Goal: Information Seeking & Learning: Find contact information

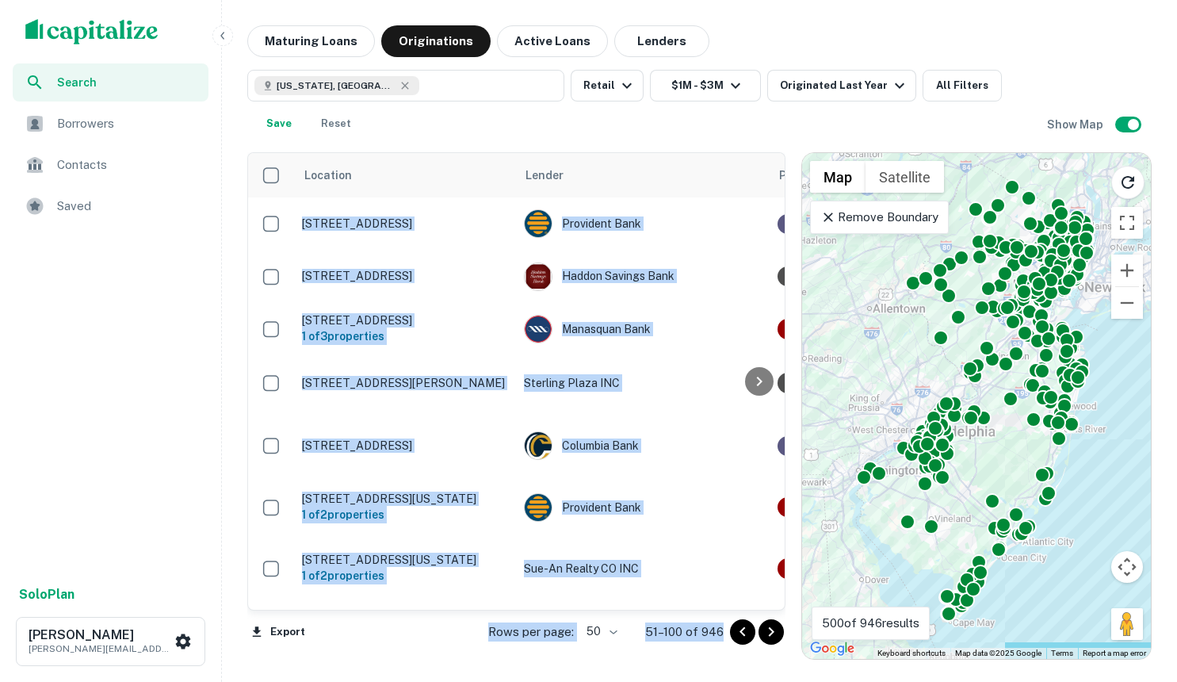
scroll to position [2580, 0]
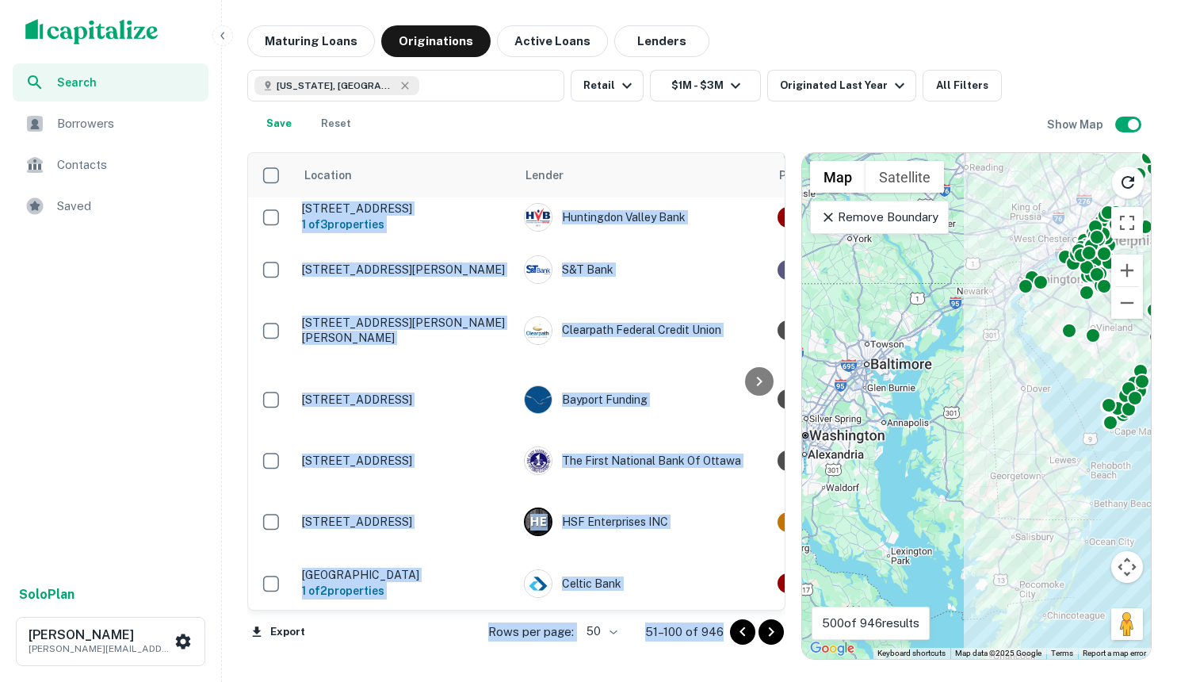
drag, startPoint x: 859, startPoint y: 532, endPoint x: 1031, endPoint y: 323, distance: 270.8
click at [1031, 323] on div "To activate drag with keyboard, press Alt + Enter. Once in keyboard drag state,…" at bounding box center [976, 406] width 349 height 506
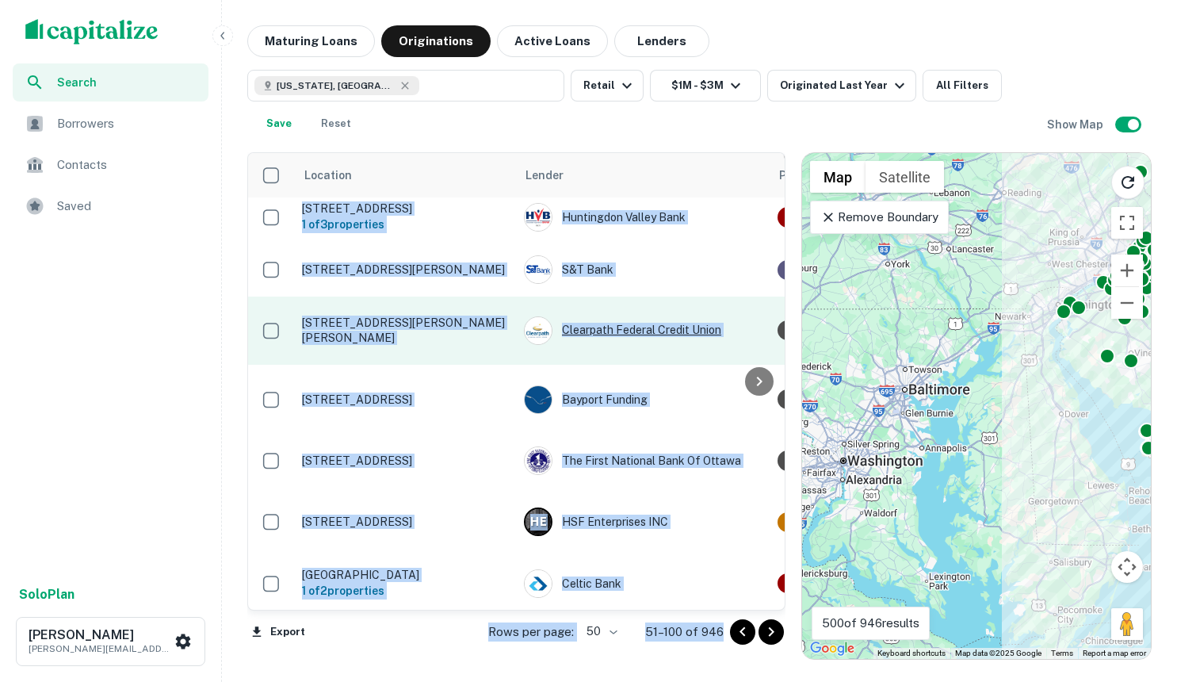
drag, startPoint x: 947, startPoint y: 407, endPoint x: 677, endPoint y: 306, distance: 288.5
click at [991, 436] on div "To activate drag with keyboard, press Alt + Enter. Once in keyboard drag state,…" at bounding box center [976, 406] width 349 height 506
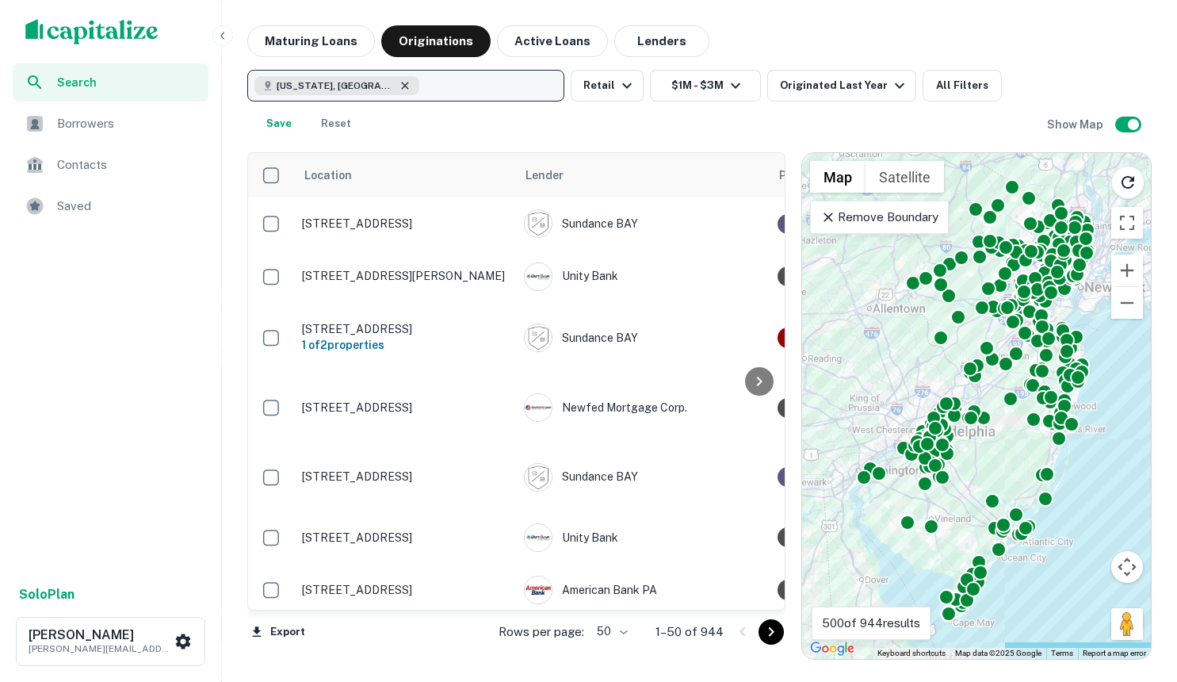
click at [399, 84] on icon "button" at bounding box center [405, 85] width 13 height 13
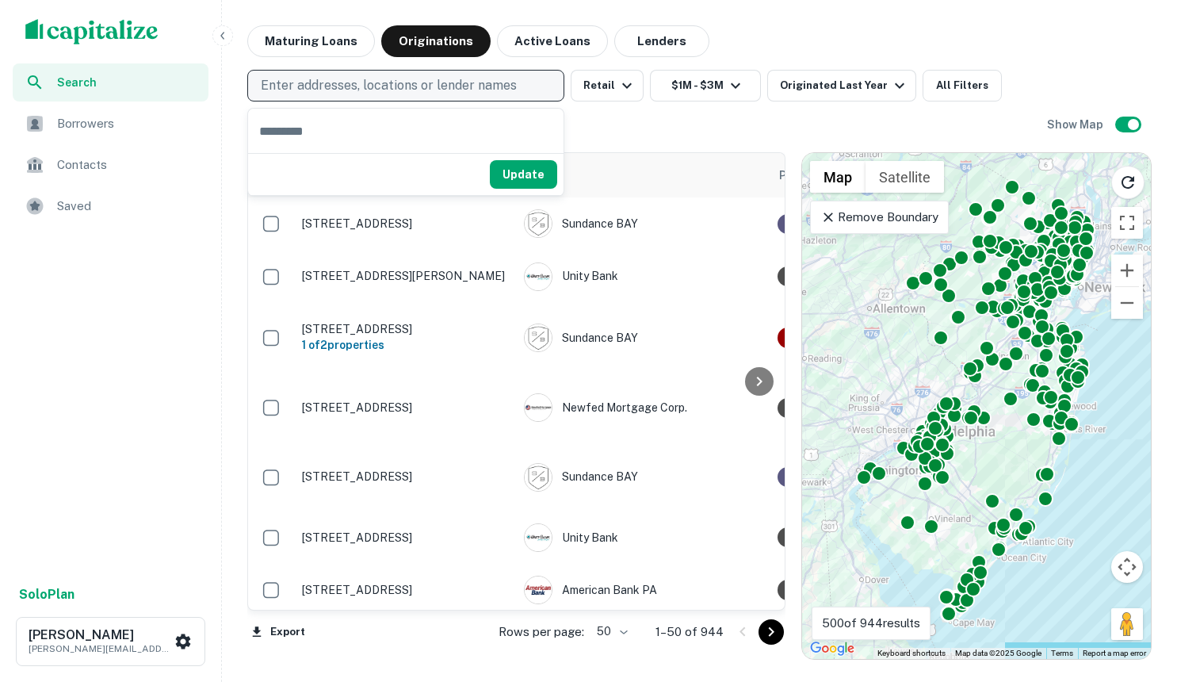
click at [348, 85] on p "Enter addresses, locations or lender names" at bounding box center [389, 85] width 256 height 19
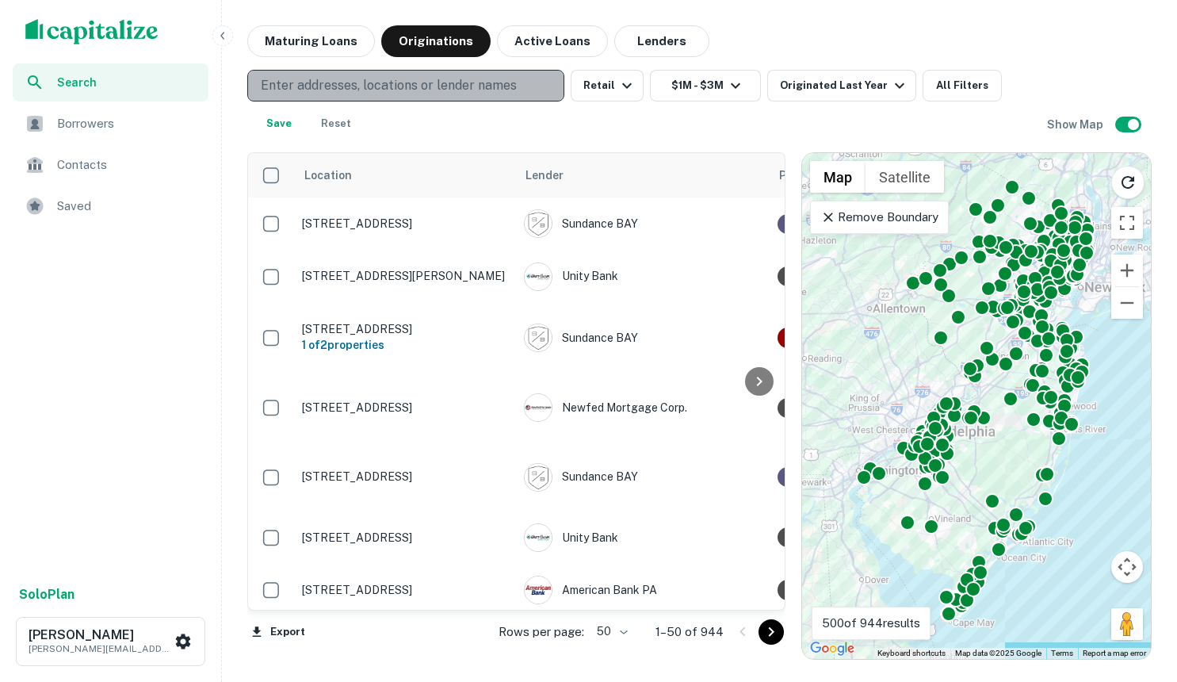
click at [346, 80] on p "Enter addresses, locations or lender names" at bounding box center [389, 85] width 256 height 19
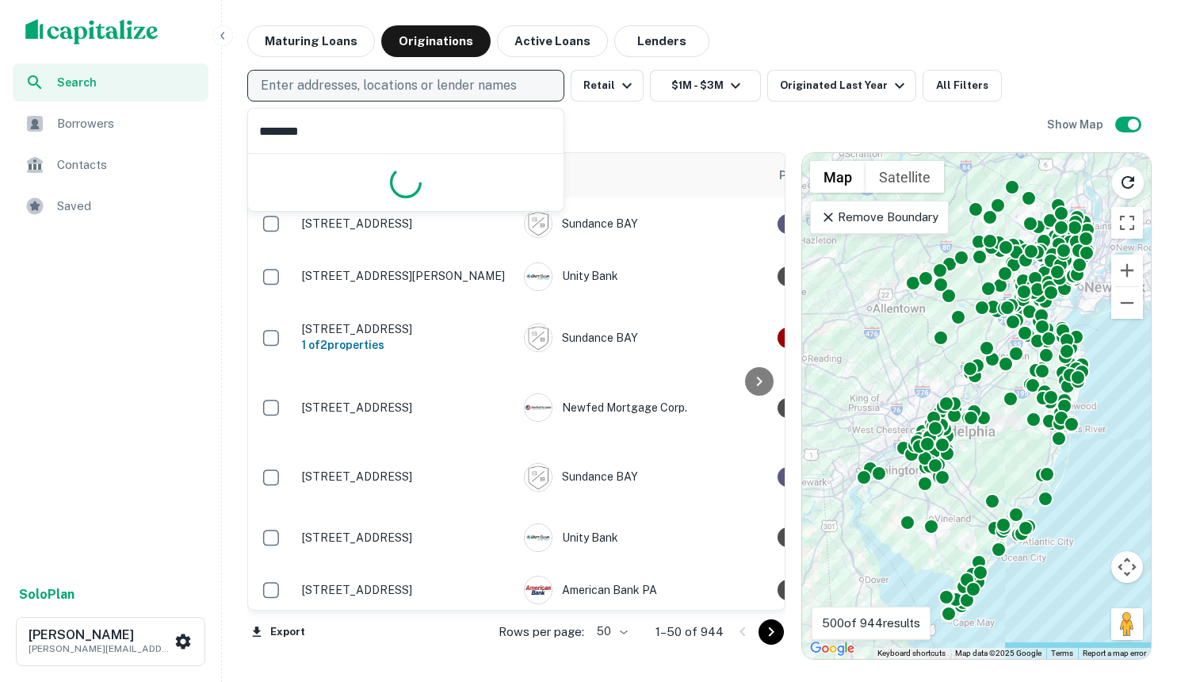
type input "********"
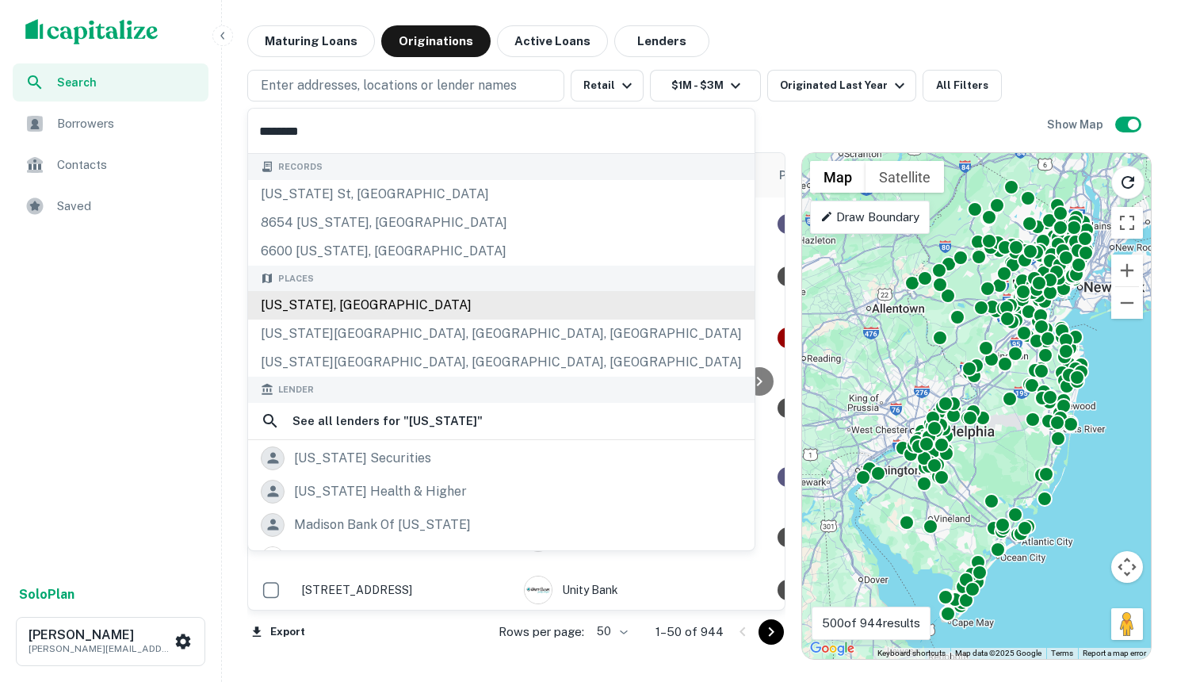
click at [322, 302] on div "[US_STATE], [GEOGRAPHIC_DATA]" at bounding box center [501, 305] width 507 height 29
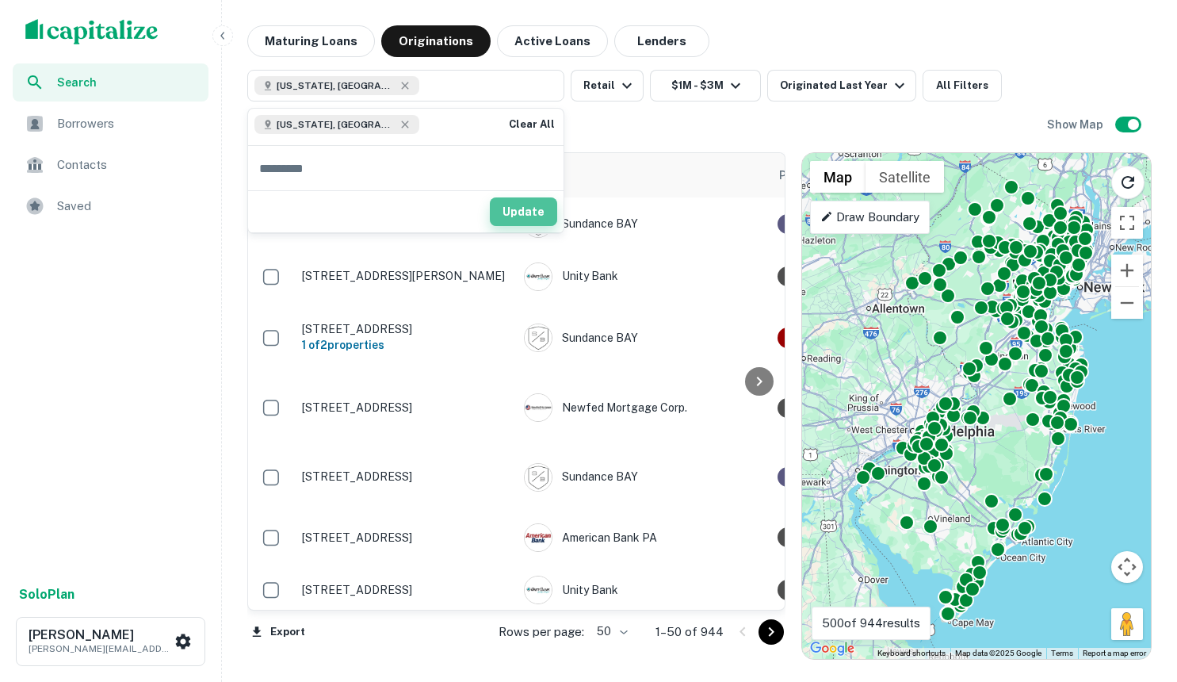
click at [535, 216] on button "Update" at bounding box center [523, 211] width 67 height 29
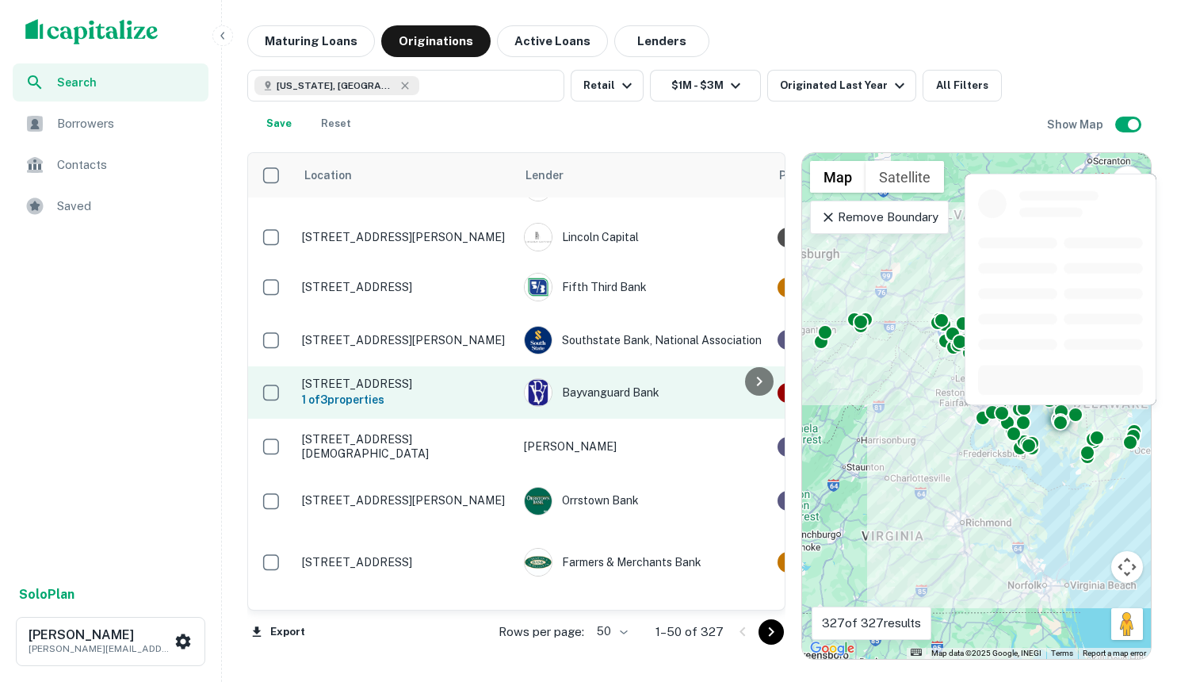
scroll to position [396, 0]
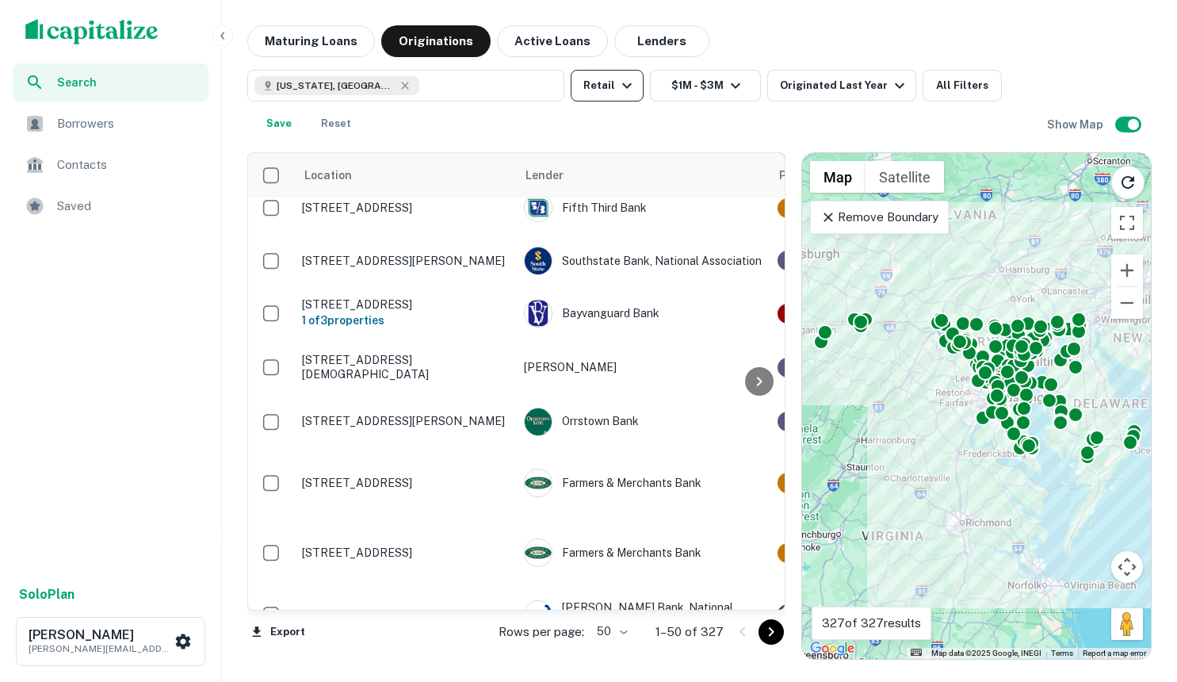
click at [622, 85] on icon "button" at bounding box center [627, 86] width 10 height 6
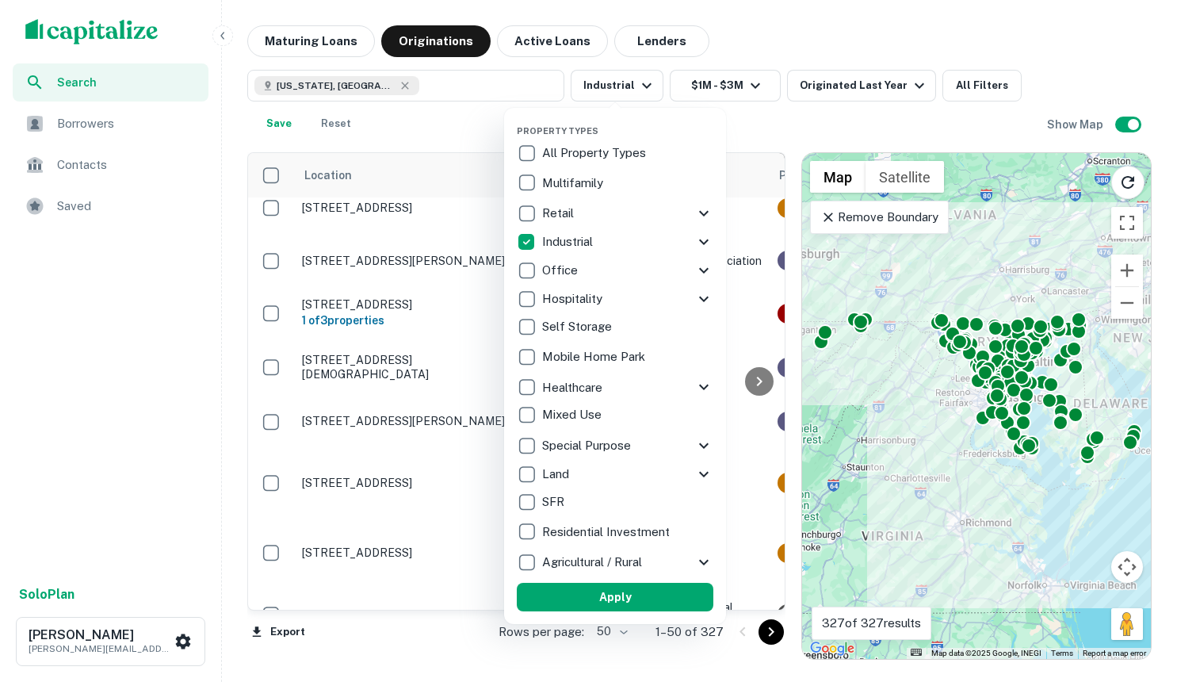
click at [720, 83] on div at bounding box center [588, 341] width 1177 height 682
click at [757, 79] on div at bounding box center [588, 341] width 1177 height 682
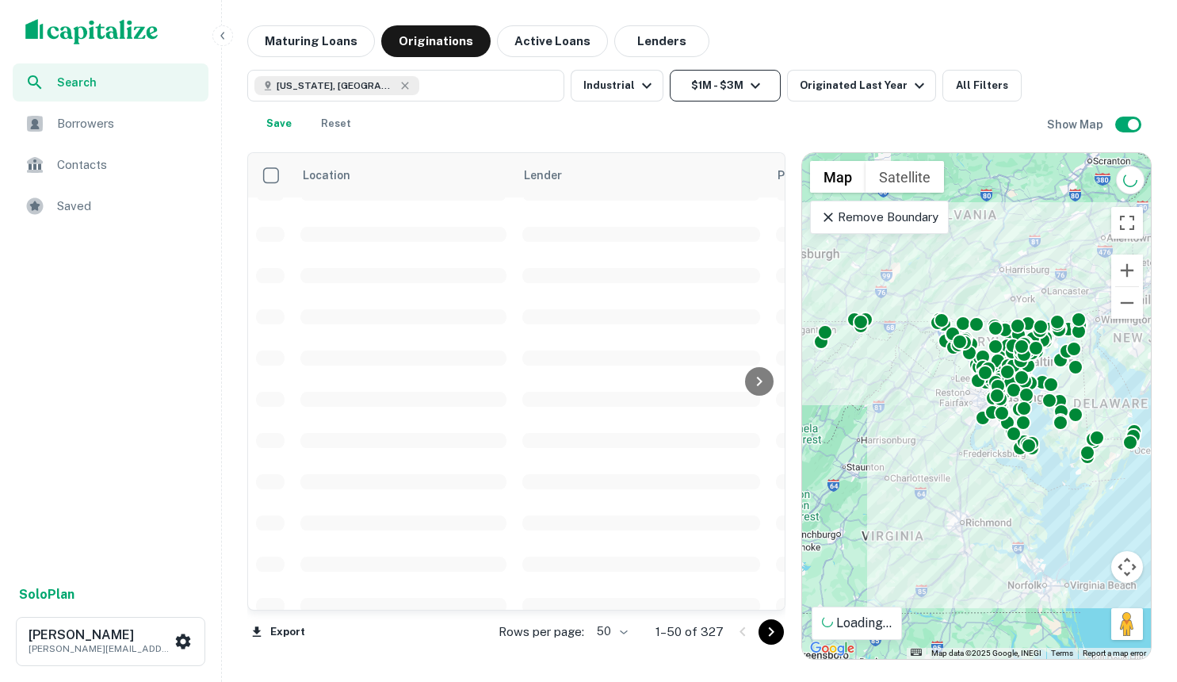
click at [751, 85] on icon "button" at bounding box center [756, 86] width 10 height 6
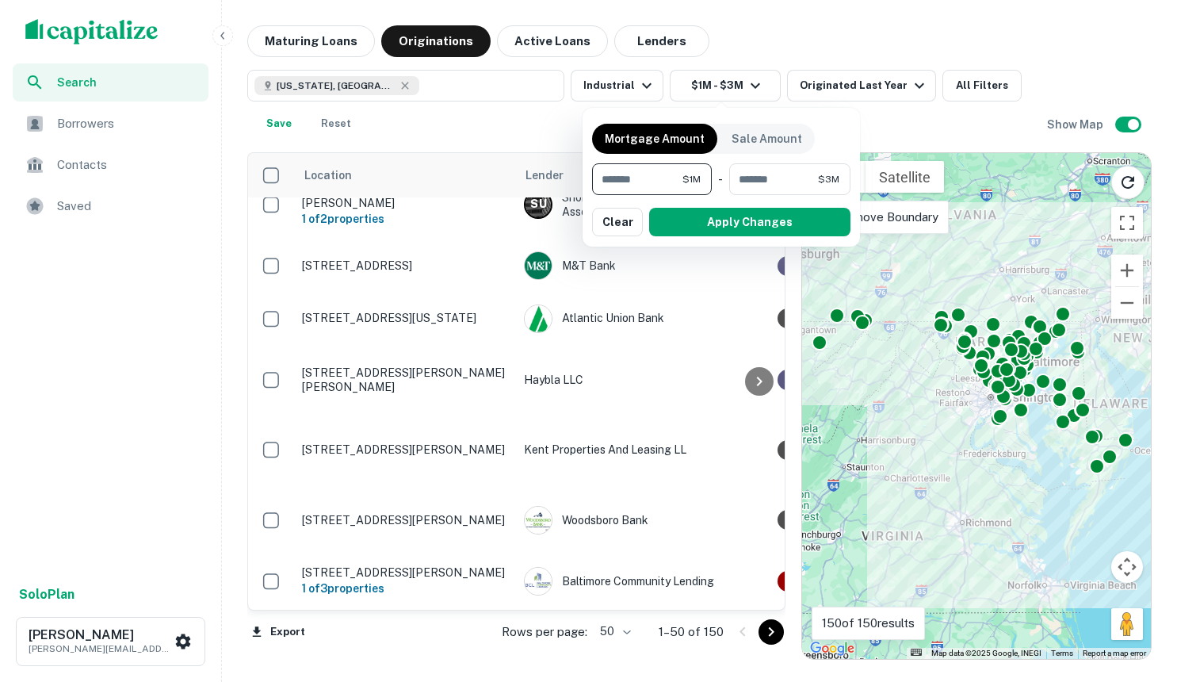
click at [599, 177] on input "*******" at bounding box center [637, 179] width 90 height 32
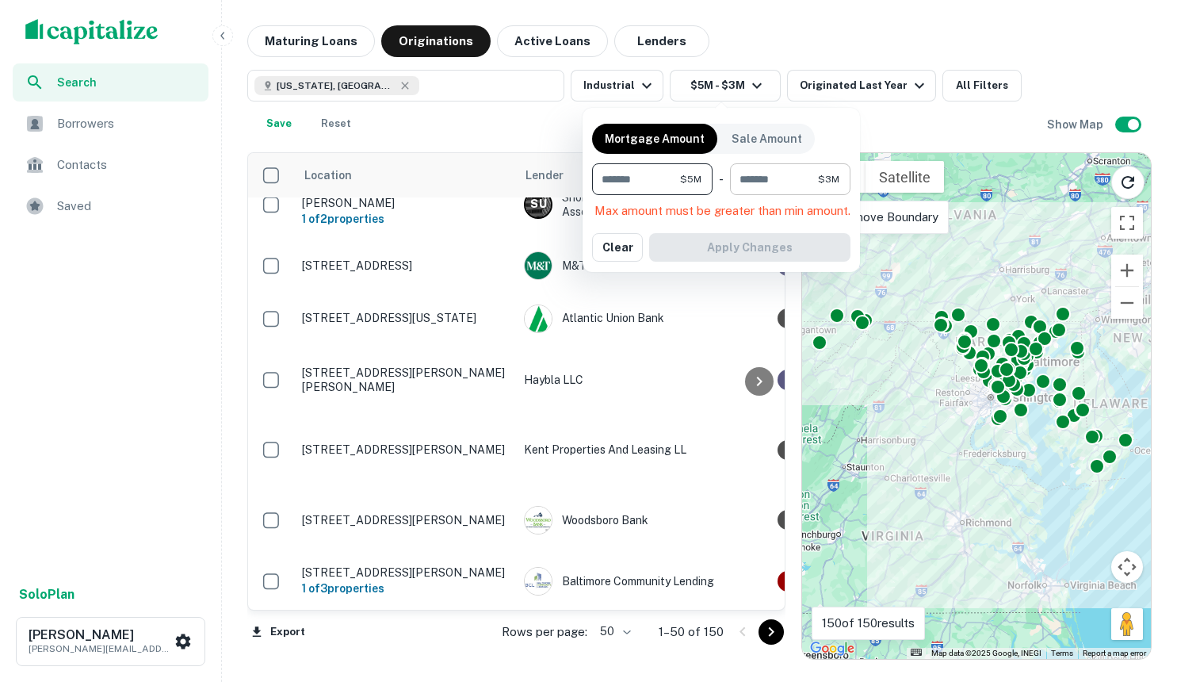
type input "*******"
drag, startPoint x: 742, startPoint y: 176, endPoint x: 734, endPoint y: 178, distance: 8.1
click at [734, 178] on input "*******" at bounding box center [774, 179] width 88 height 32
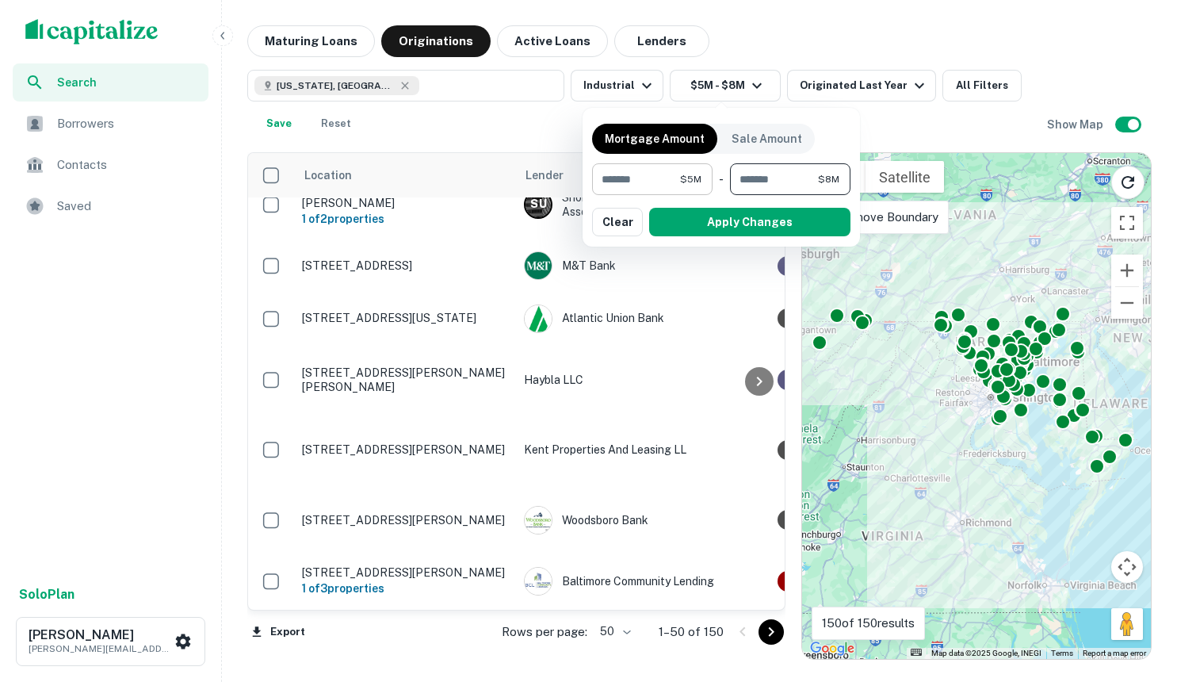
type input "*******"
drag, startPoint x: 607, startPoint y: 181, endPoint x: 595, endPoint y: 181, distance: 11.1
click at [595, 181] on input "*******" at bounding box center [636, 179] width 88 height 32
type input "*******"
click at [795, 229] on button "Apply Changes" at bounding box center [749, 222] width 201 height 29
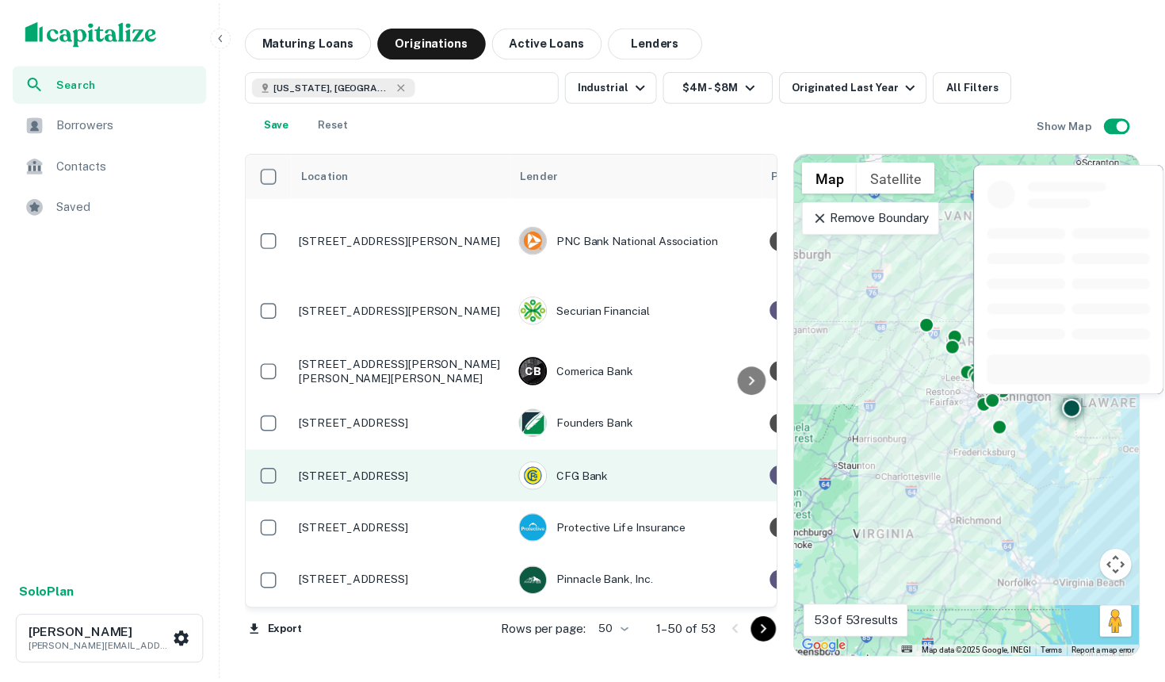
scroll to position [2061, 0]
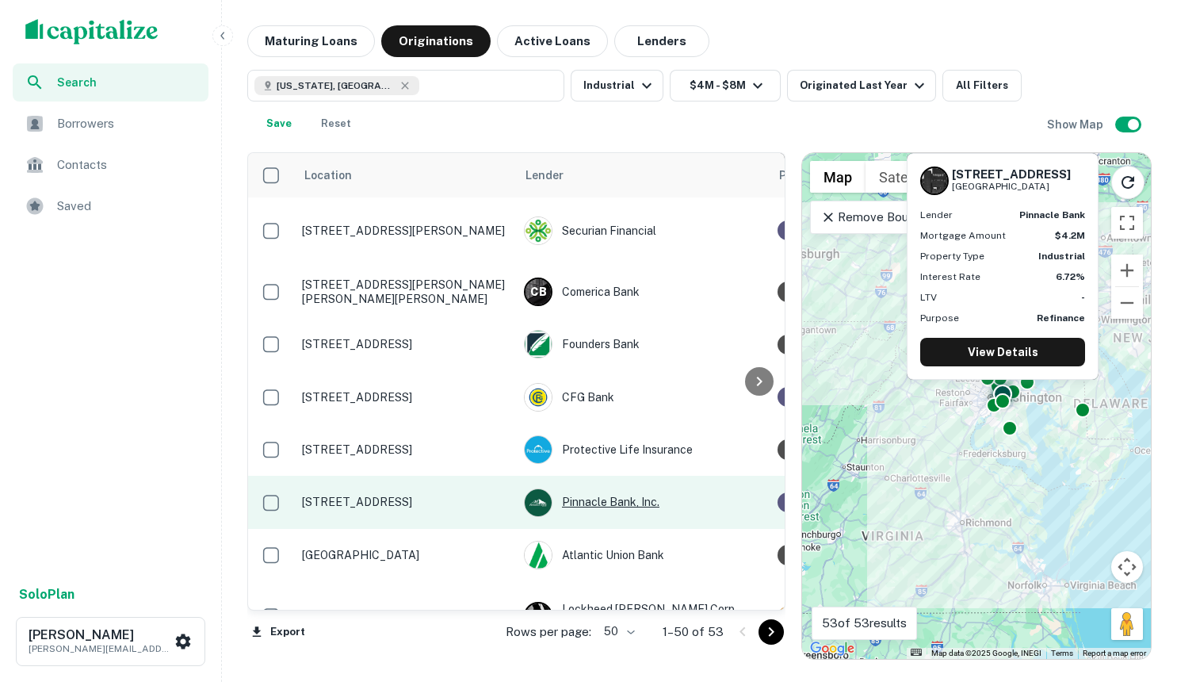
click at [612, 488] on div "Pinnacle Bank, Inc." at bounding box center [643, 502] width 238 height 29
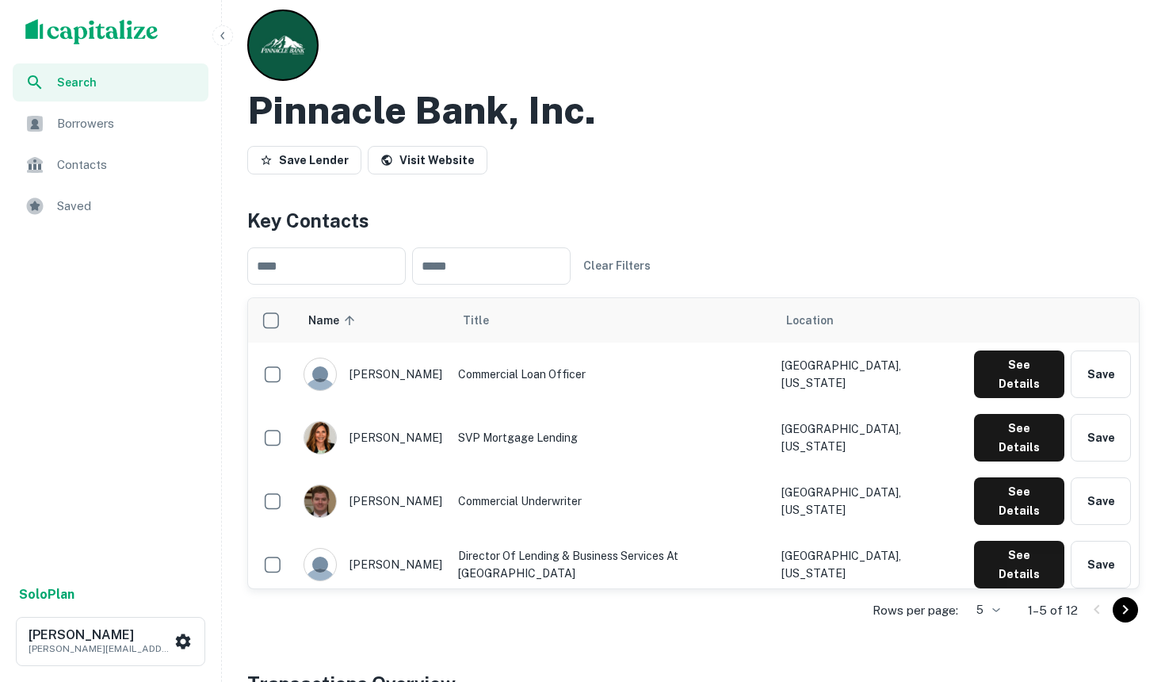
scroll to position [79, 0]
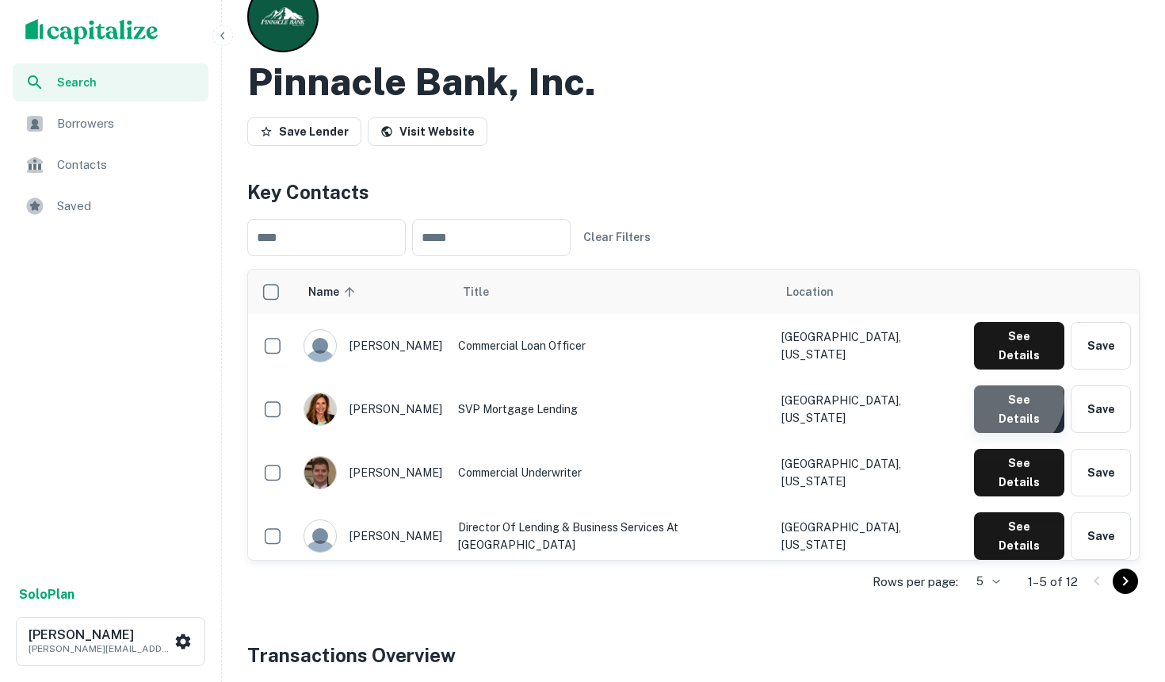
click at [1016, 388] on button "See Details" at bounding box center [1019, 409] width 90 height 48
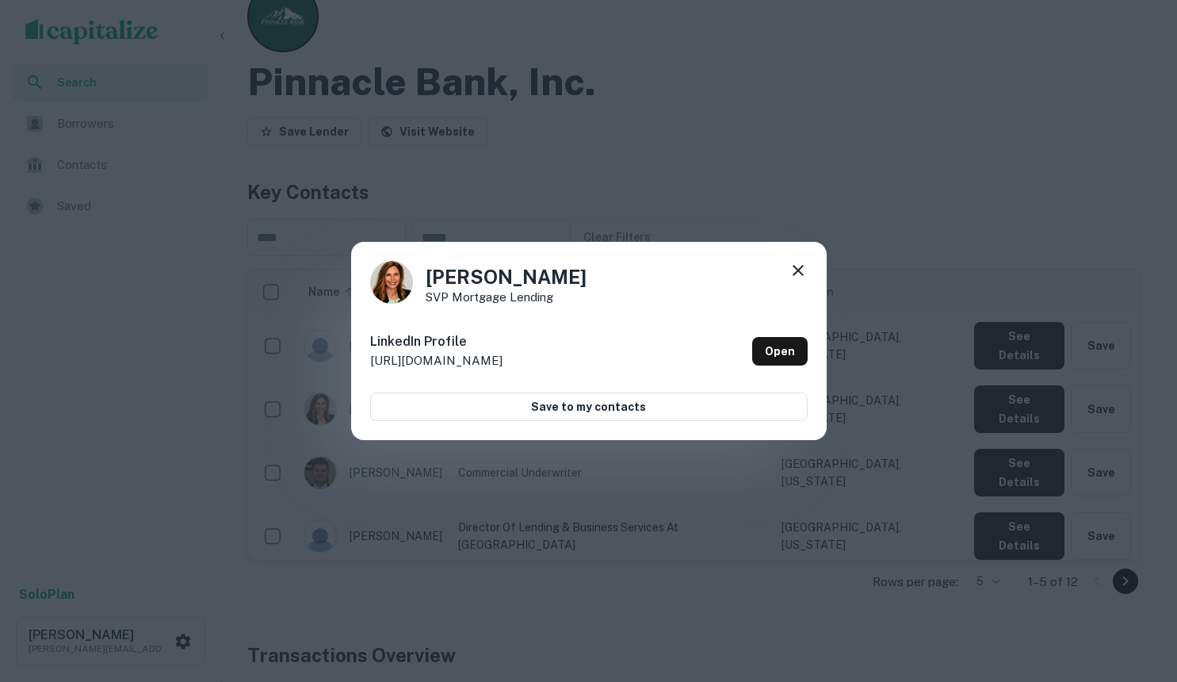
drag, startPoint x: 801, startPoint y: 268, endPoint x: 835, endPoint y: 287, distance: 39.0
click at [801, 268] on icon at bounding box center [798, 270] width 11 height 11
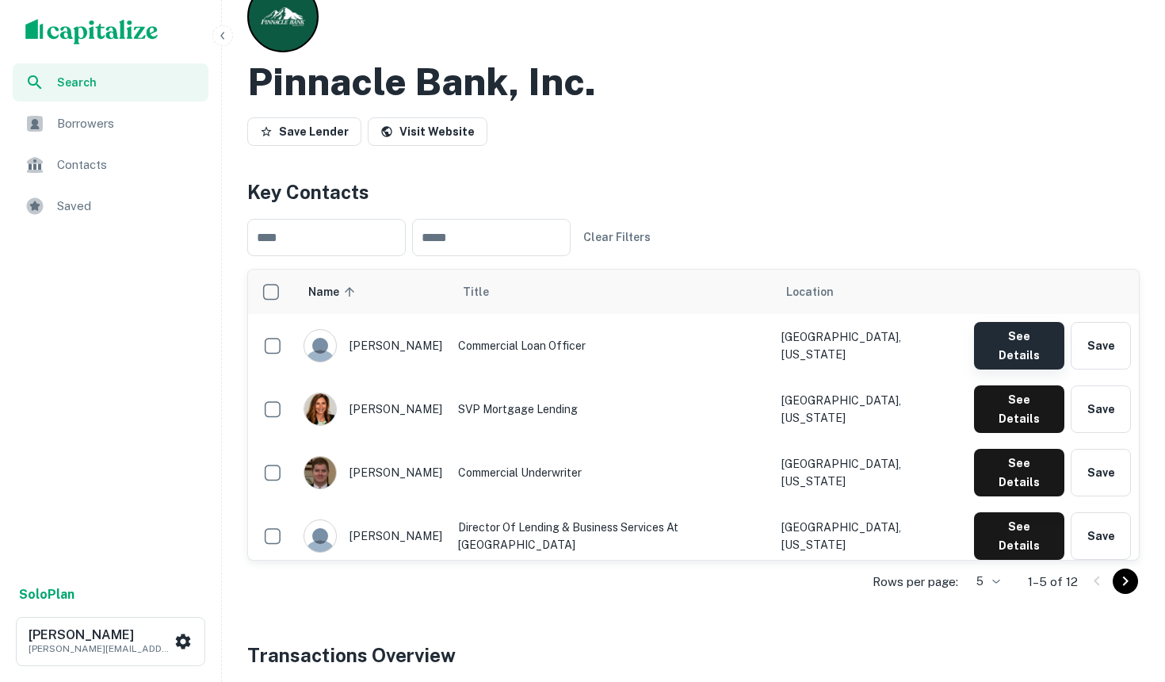
click at [1039, 346] on button "See Details" at bounding box center [1019, 346] width 90 height 48
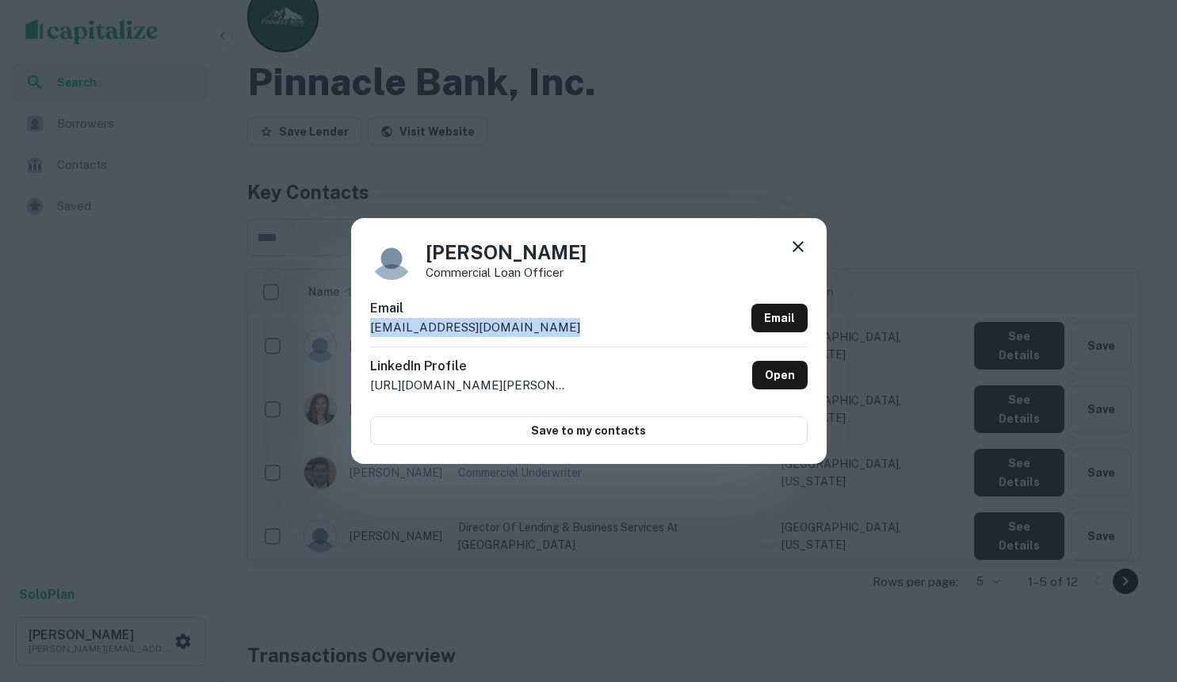
drag, startPoint x: 550, startPoint y: 327, endPoint x: 362, endPoint y: 340, distance: 188.4
click at [362, 340] on div "[PERSON_NAME] Commercial loan officer Email [EMAIL_ADDRESS][DOMAIN_NAME] Email …" at bounding box center [589, 341] width 476 height 246
click at [774, 320] on link "Email" at bounding box center [780, 318] width 56 height 29
drag, startPoint x: 802, startPoint y: 238, endPoint x: 583, endPoint y: 293, distance: 225.6
click at [802, 238] on icon at bounding box center [798, 246] width 19 height 19
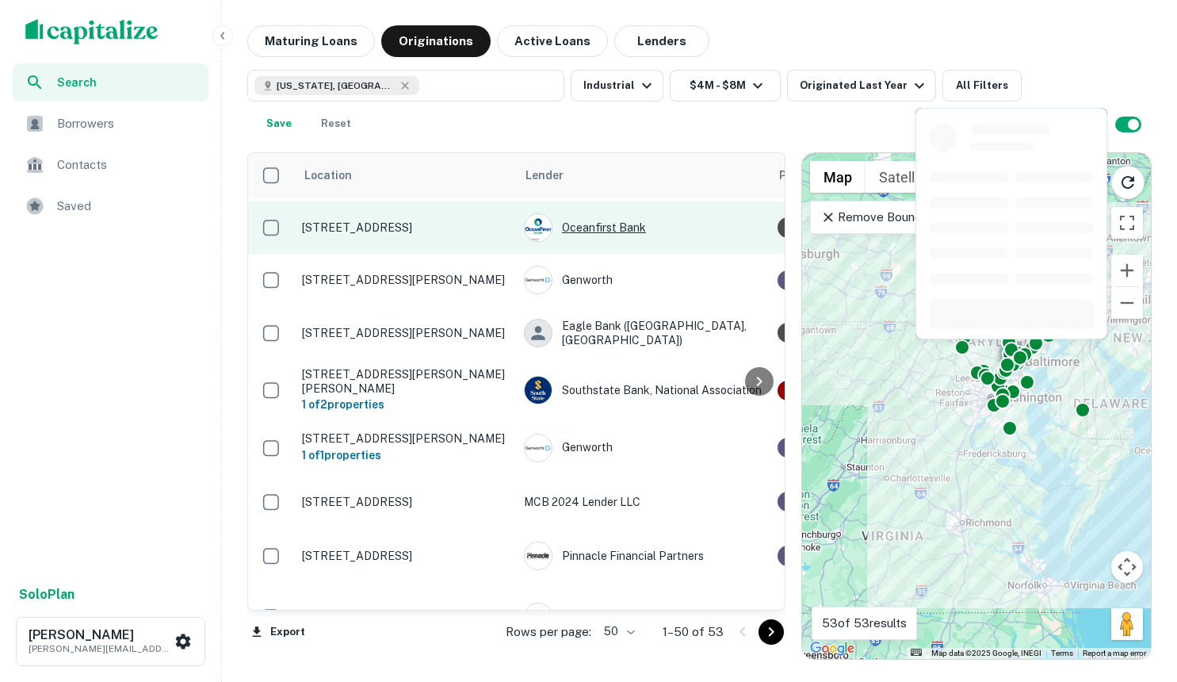
scroll to position [872, 0]
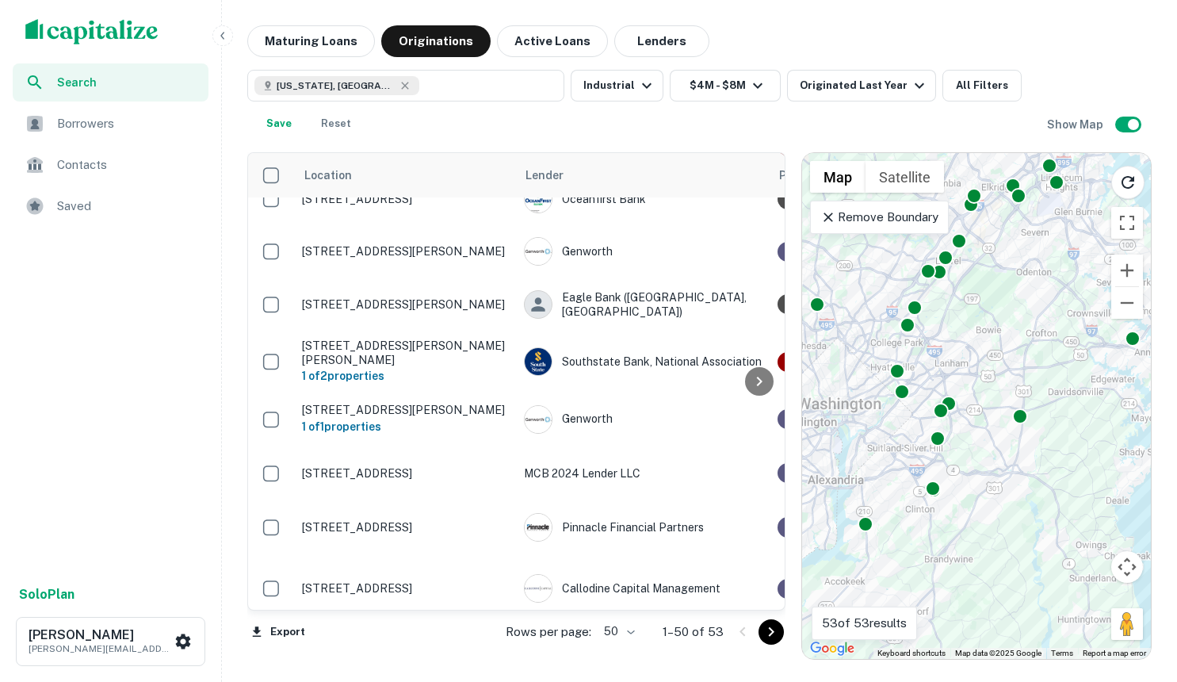
drag, startPoint x: 1030, startPoint y: 571, endPoint x: 985, endPoint y: 436, distance: 141.9
click at [980, 457] on div "To activate drag with keyboard, press Alt + Enter. Once in keyboard drag state,…" at bounding box center [976, 406] width 349 height 506
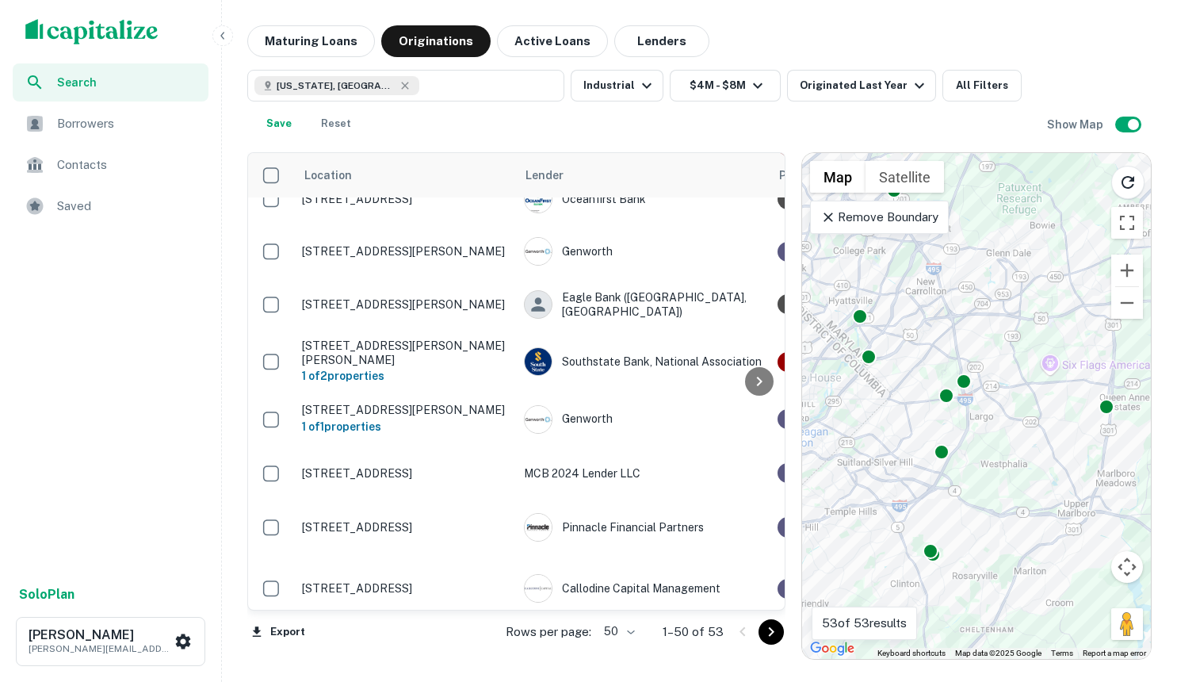
drag, startPoint x: 932, startPoint y: 488, endPoint x: 1016, endPoint y: 500, distance: 84.1
click at [1016, 500] on div "To activate drag with keyboard, press Alt + Enter. Once in keyboard drag state,…" at bounding box center [976, 406] width 349 height 506
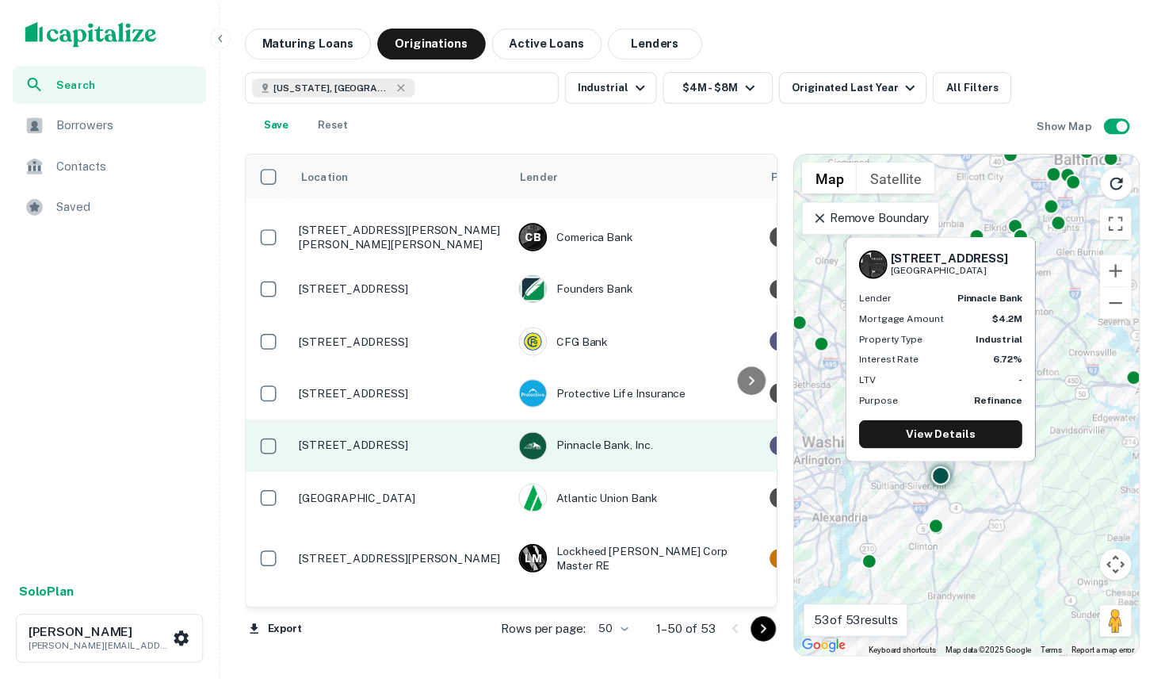
scroll to position [2141, 0]
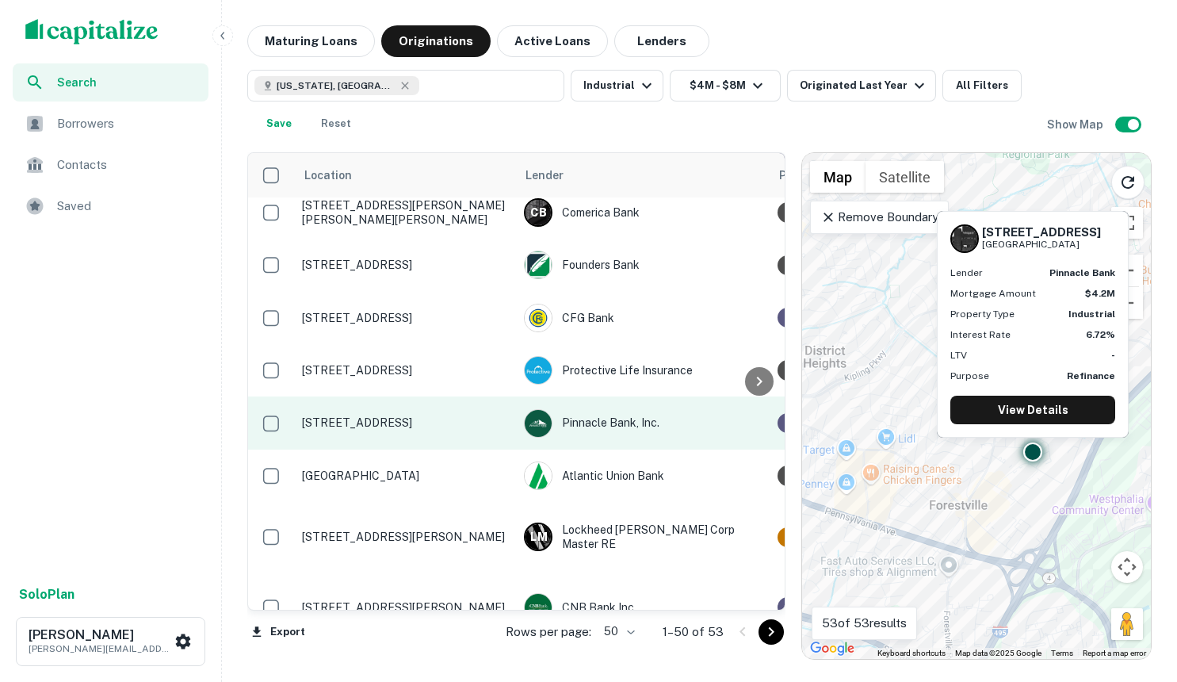
click at [319, 415] on p "[STREET_ADDRESS]" at bounding box center [405, 422] width 206 height 14
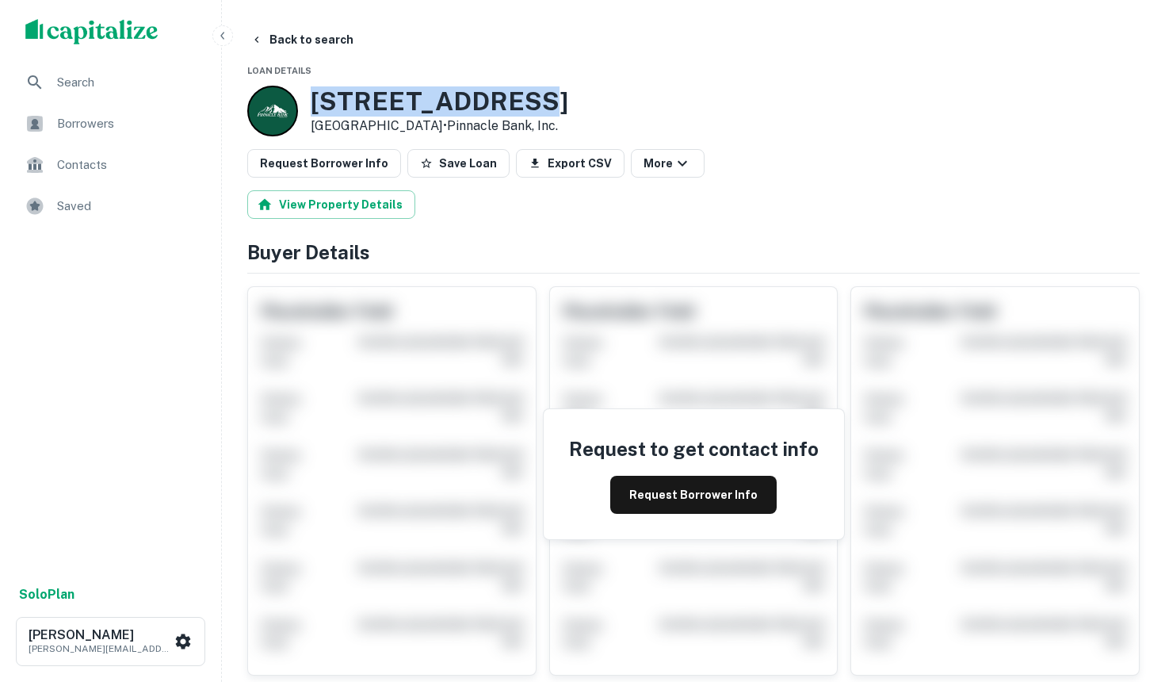
drag, startPoint x: 461, startPoint y: 100, endPoint x: 304, endPoint y: 98, distance: 157.0
click at [304, 98] on div "[STREET_ADDRESS] • Pinnacle Bank, Inc." at bounding box center [407, 111] width 321 height 51
